Goal: Task Accomplishment & Management: Complete application form

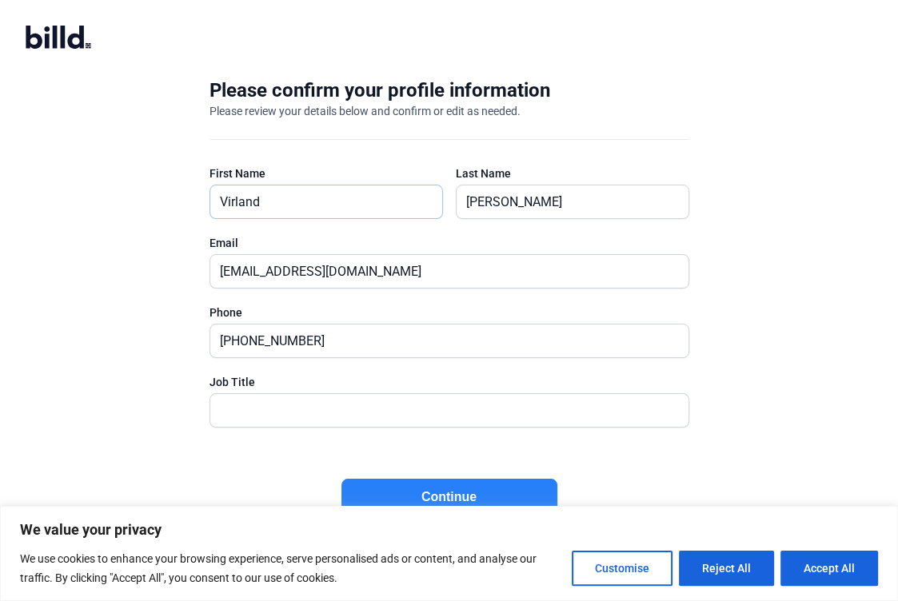
click at [277, 197] on input "Virland" at bounding box center [326, 202] width 232 height 33
drag, startPoint x: 278, startPoint y: 200, endPoint x: 163, endPoint y: 213, distance: 115.9
click at [163, 213] on div "Please confirm your profile information Please review your details below and co…" at bounding box center [449, 312] width 898 height 521
type input "A"
type input "[PERSON_NAME]"
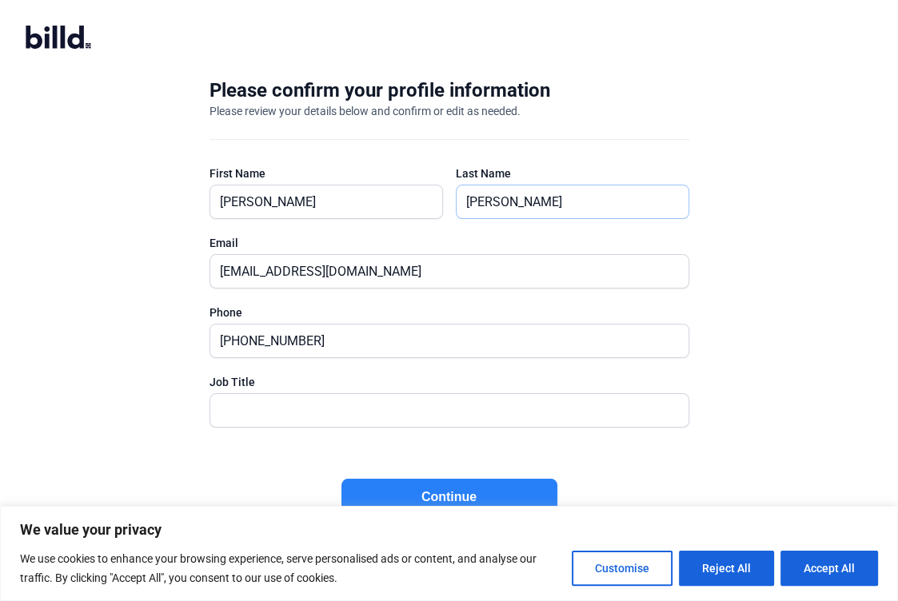
type input "[PERSON_NAME]"
click at [239, 273] on input "[EMAIL_ADDRESS][DOMAIN_NAME]" at bounding box center [449, 271] width 478 height 33
drag, startPoint x: 218, startPoint y: 269, endPoint x: 253, endPoint y: 269, distance: 35.2
click at [253, 269] on input "[EMAIL_ADDRESS][DOMAIN_NAME]" at bounding box center [449, 271] width 478 height 33
type input "[EMAIL_ADDRESS][DOMAIN_NAME]"
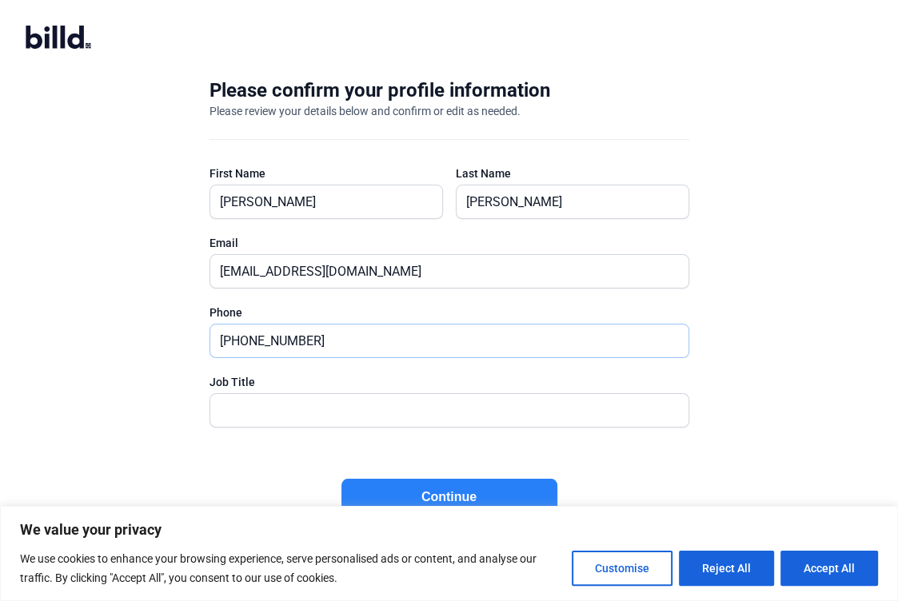
drag, startPoint x: 315, startPoint y: 343, endPoint x: 182, endPoint y: 345, distance: 132.8
click at [184, 345] on div "Please confirm your profile information Please review your details below and co…" at bounding box center [449, 312] width 531 height 521
type input "[PHONE_NUMBER]"
type input "Owner/CEO"
click at [815, 567] on button "Accept All" at bounding box center [829, 568] width 98 height 35
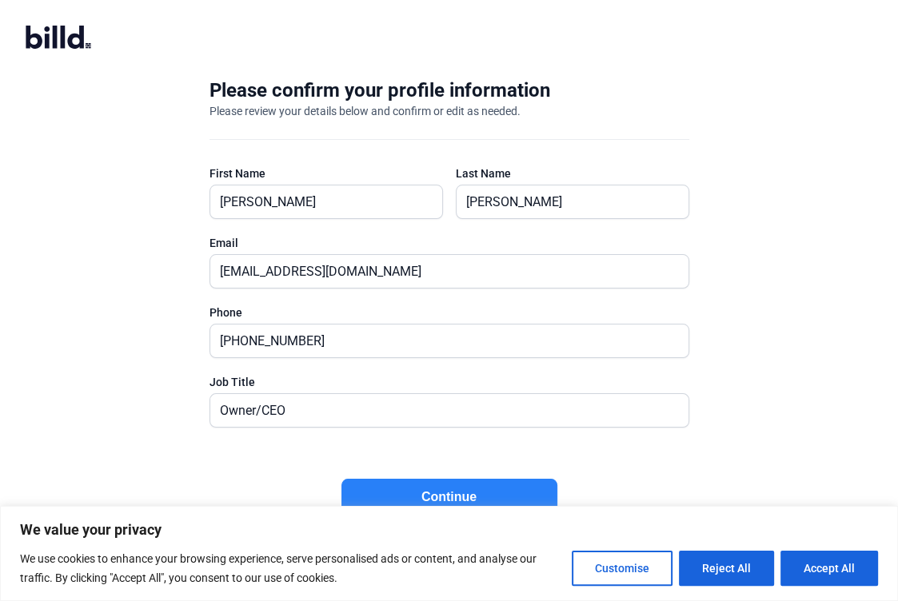
checkbox input "true"
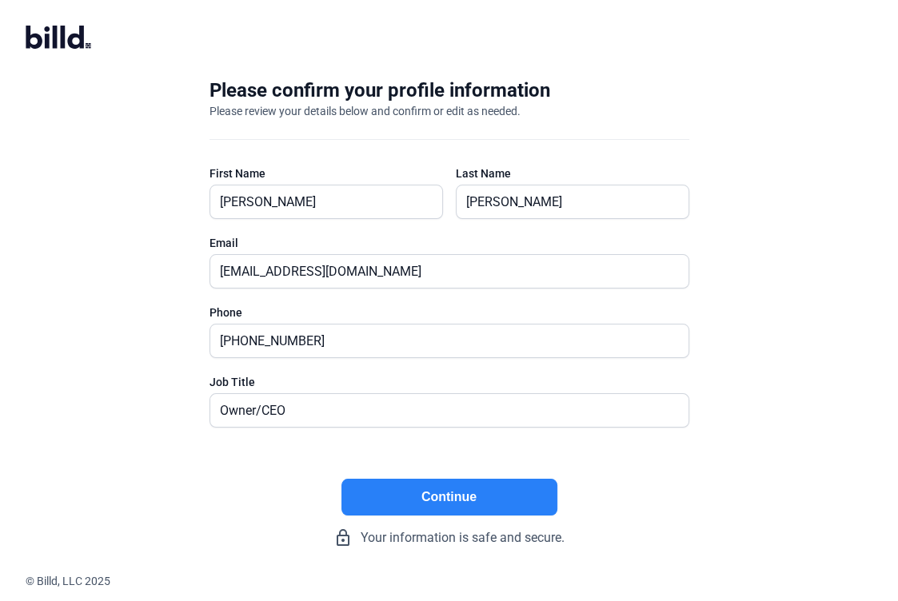
click at [486, 499] on button "Continue" at bounding box center [449, 497] width 216 height 37
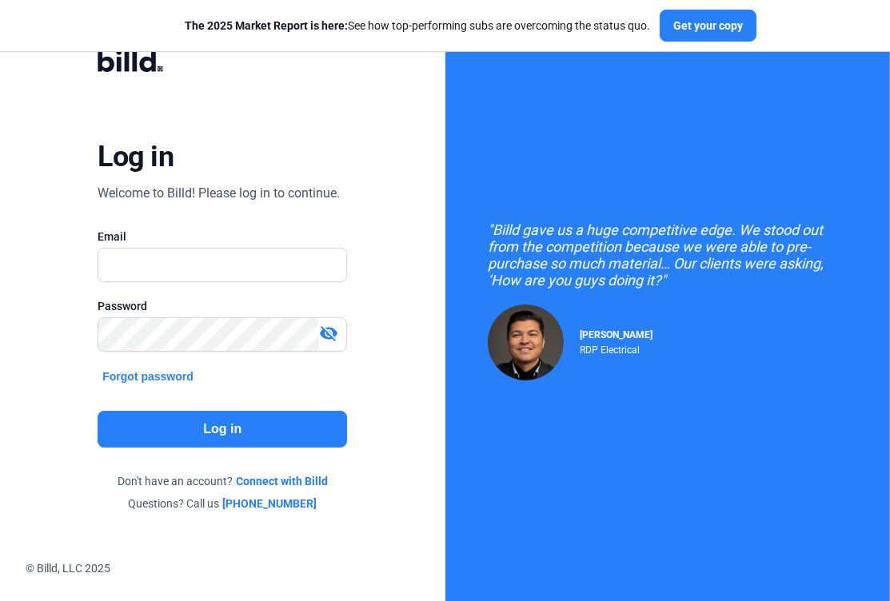
click at [268, 478] on link "Connect with Billd" at bounding box center [282, 481] width 92 height 16
